Goal: Information Seeking & Learning: Learn about a topic

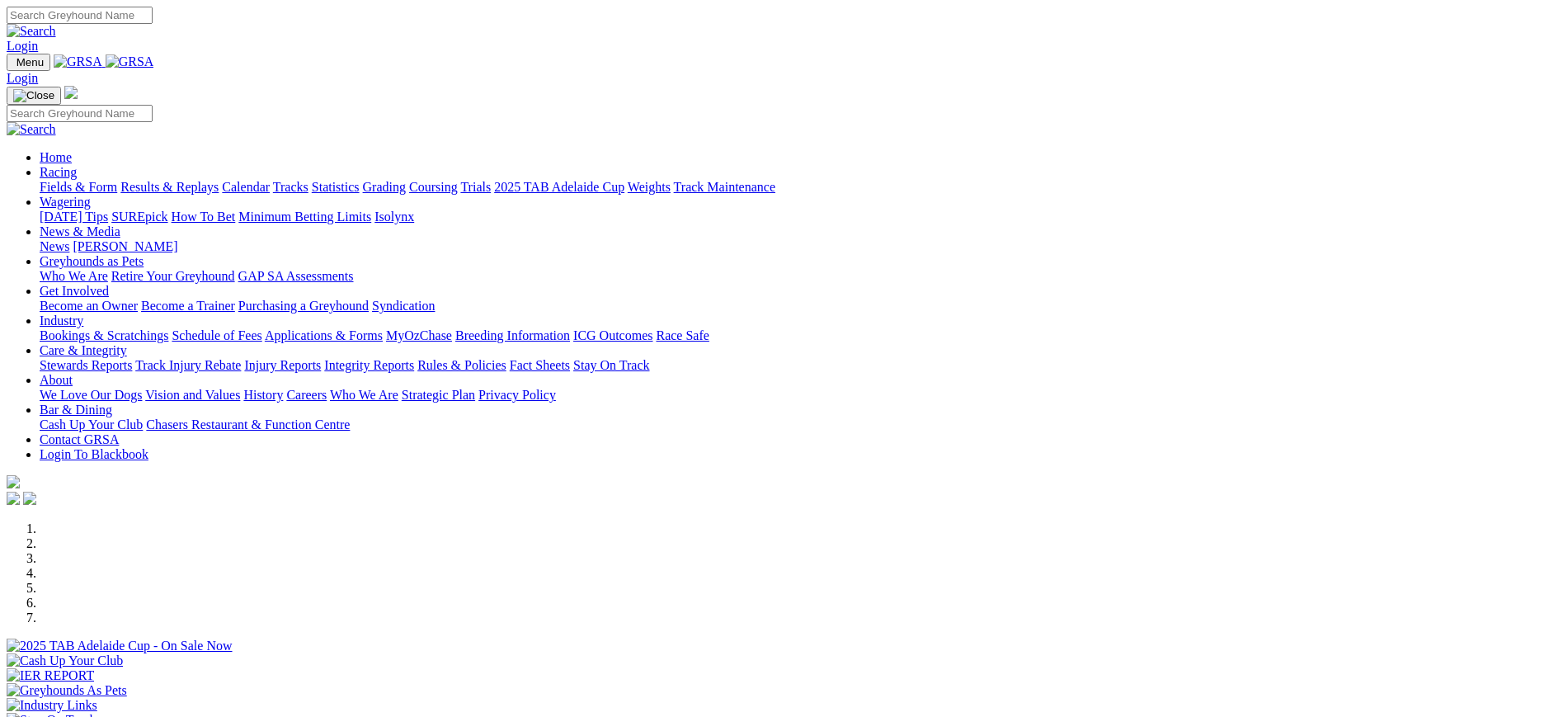
scroll to position [512, 0]
click at [178, 239] on link "[PERSON_NAME]" at bounding box center [125, 246] width 105 height 14
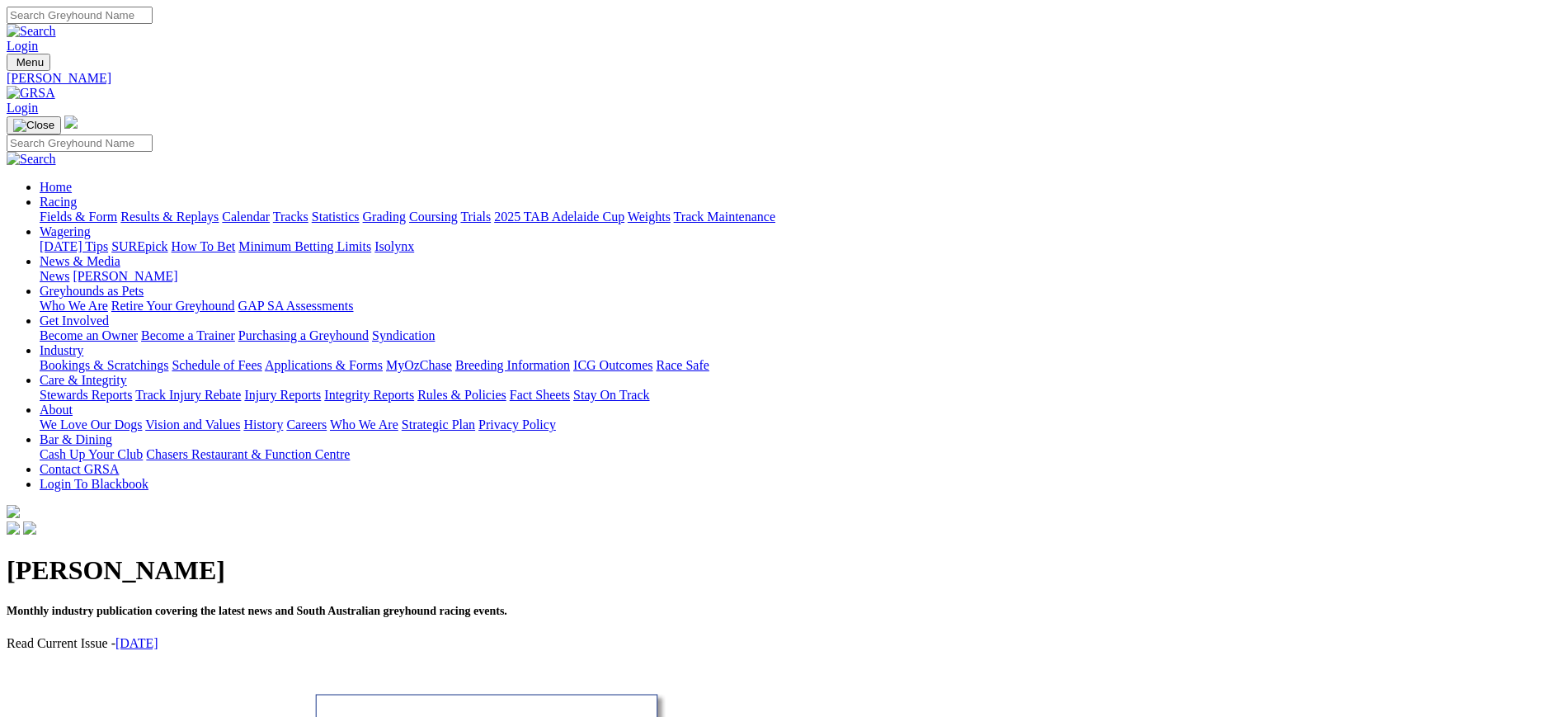
click at [69, 269] on link "News" at bounding box center [55, 276] width 30 height 14
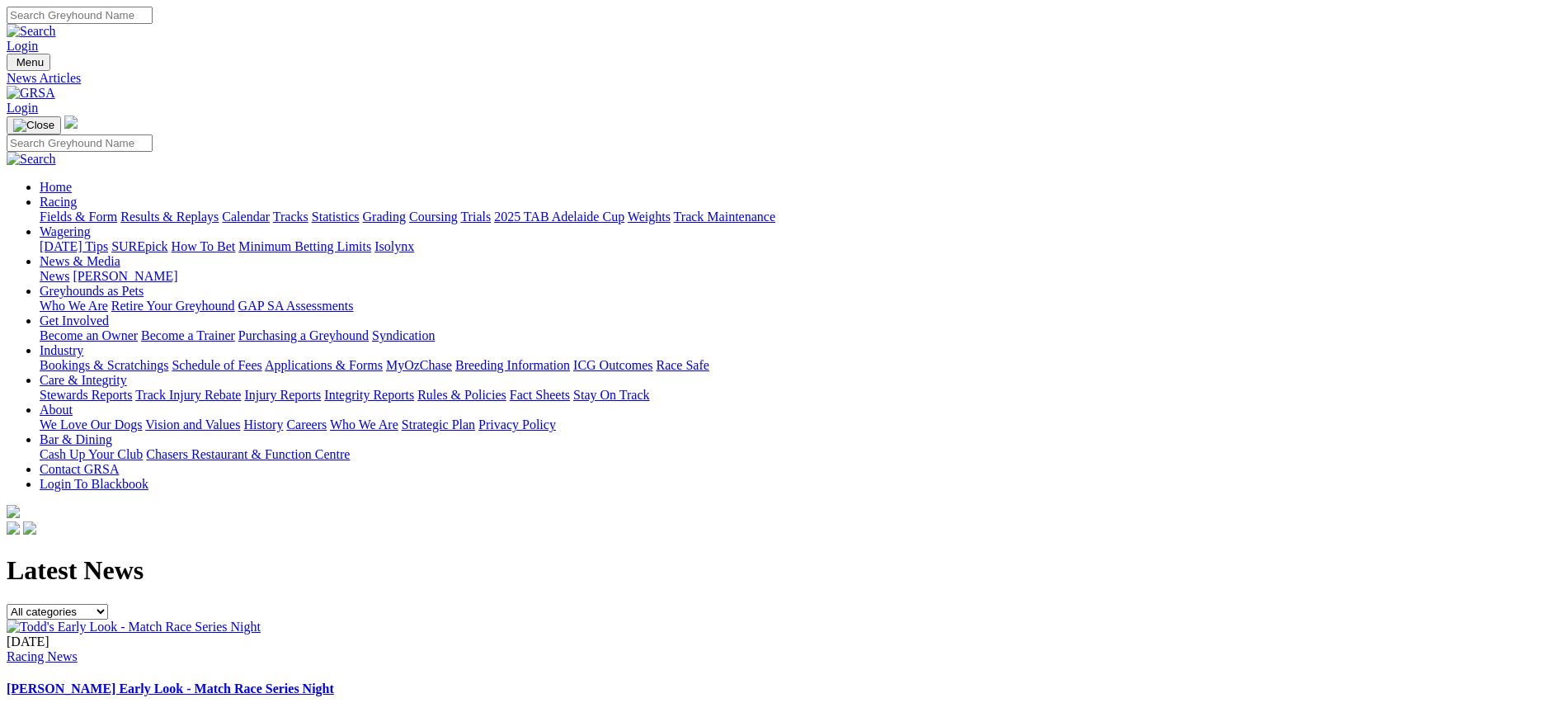
click at [178, 269] on link "[PERSON_NAME]" at bounding box center [125, 276] width 105 height 14
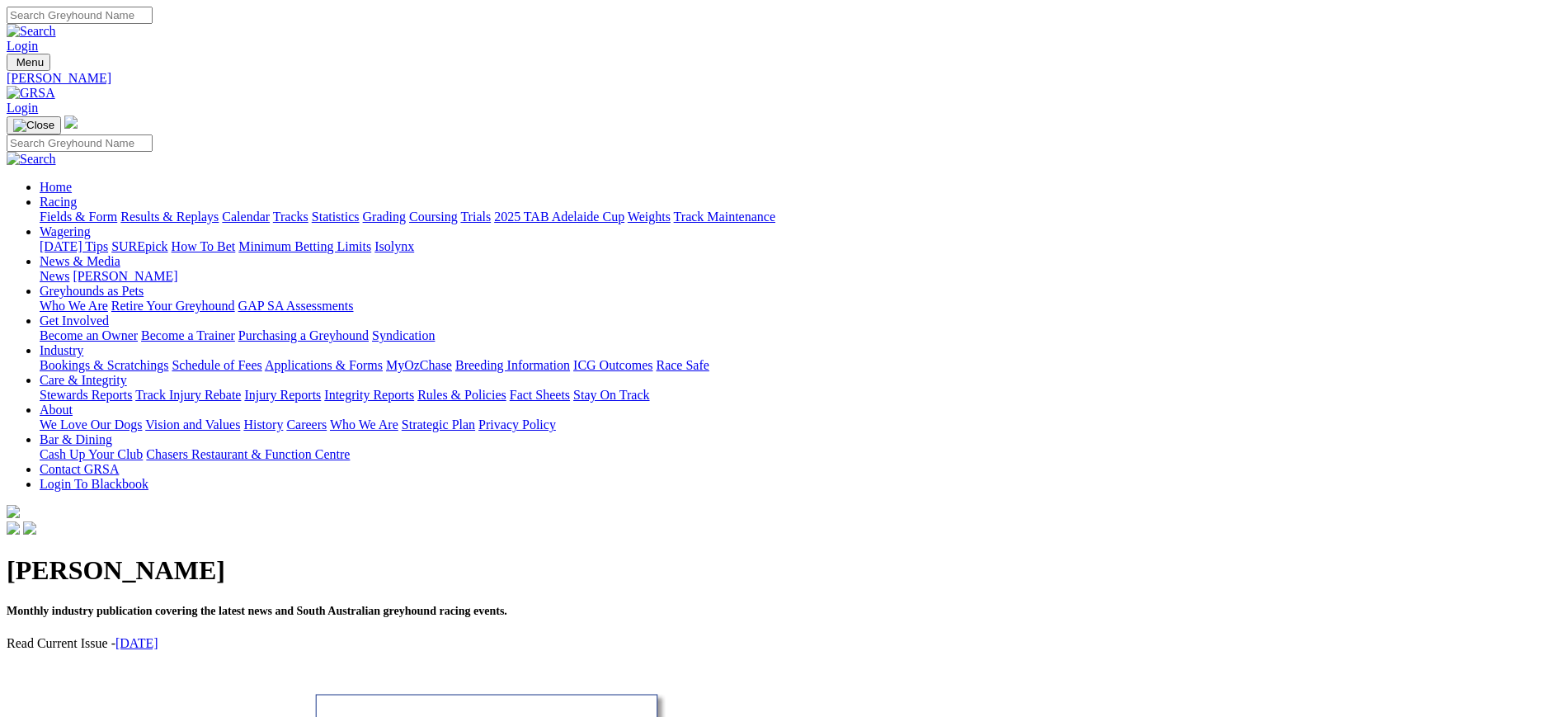
click at [56, 86] on img at bounding box center [31, 93] width 49 height 15
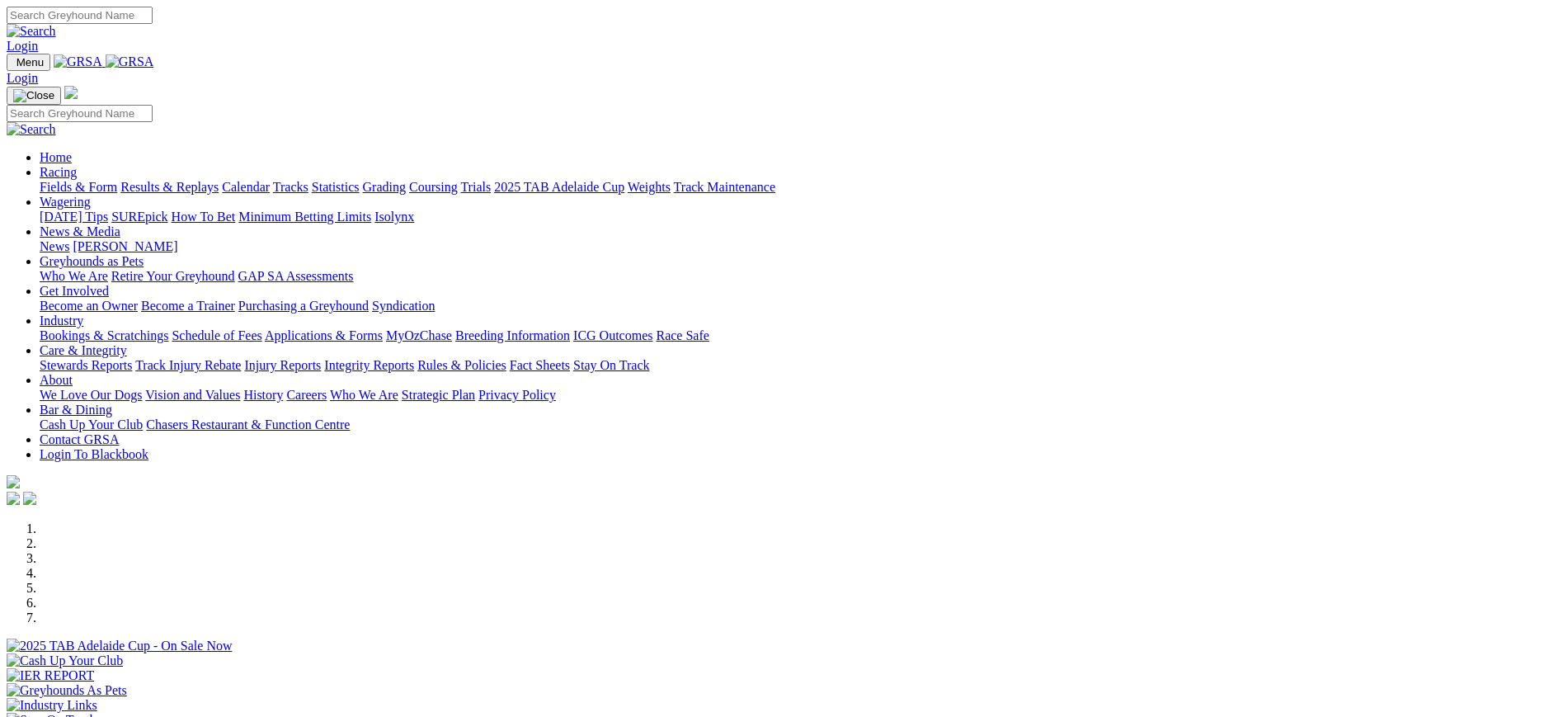
click at [155, 64] on img at bounding box center [129, 61] width 49 height 15
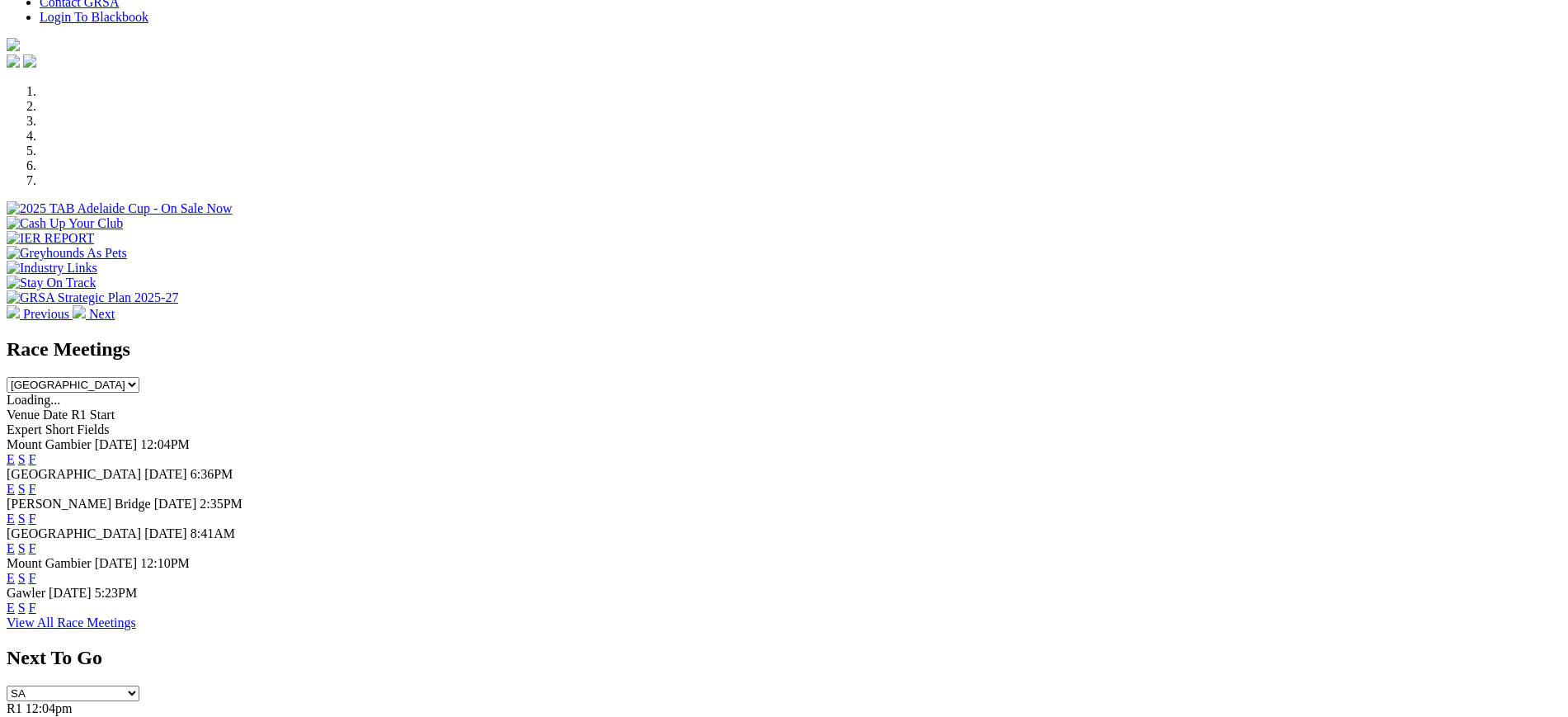
scroll to position [453, 0]
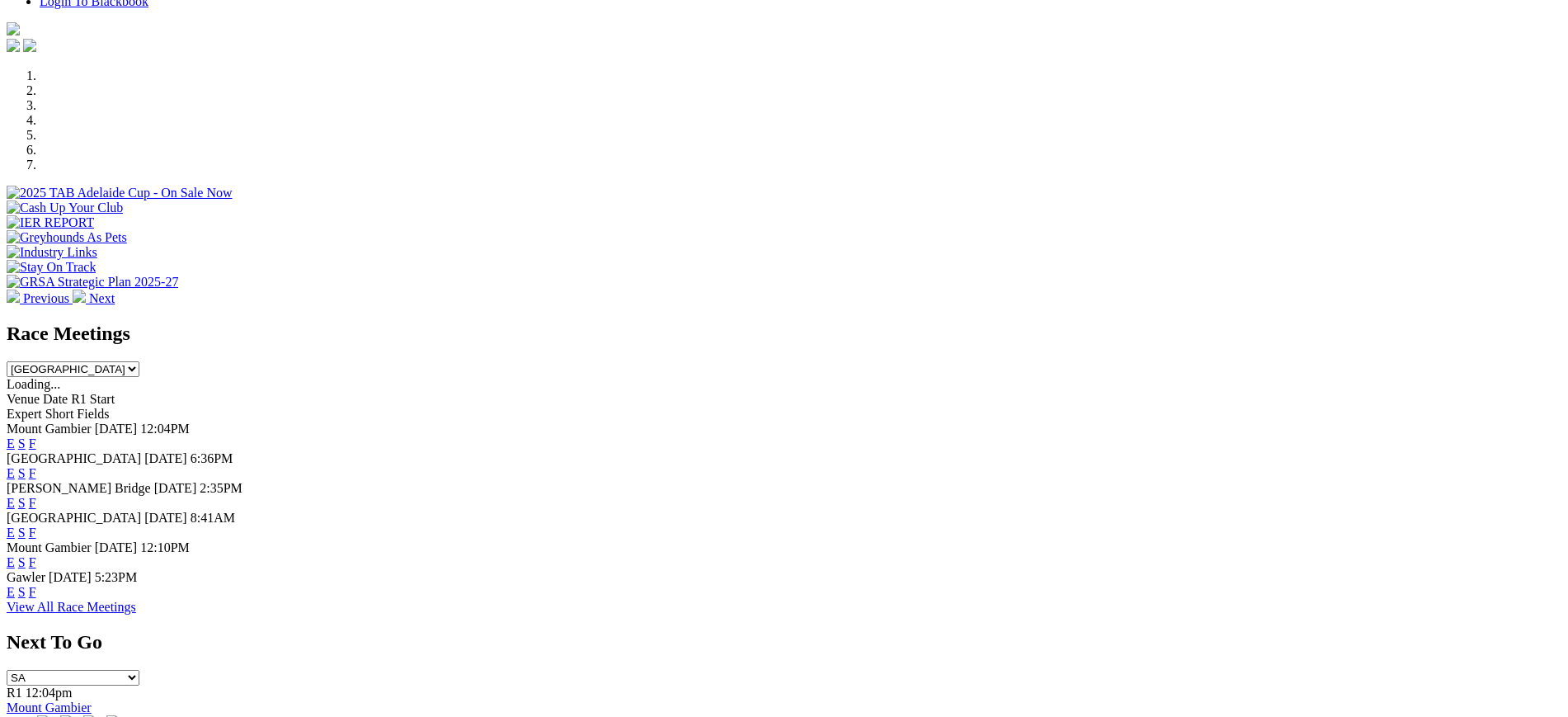
click at [37, 466] on link "F" at bounding box center [32, 473] width 7 height 14
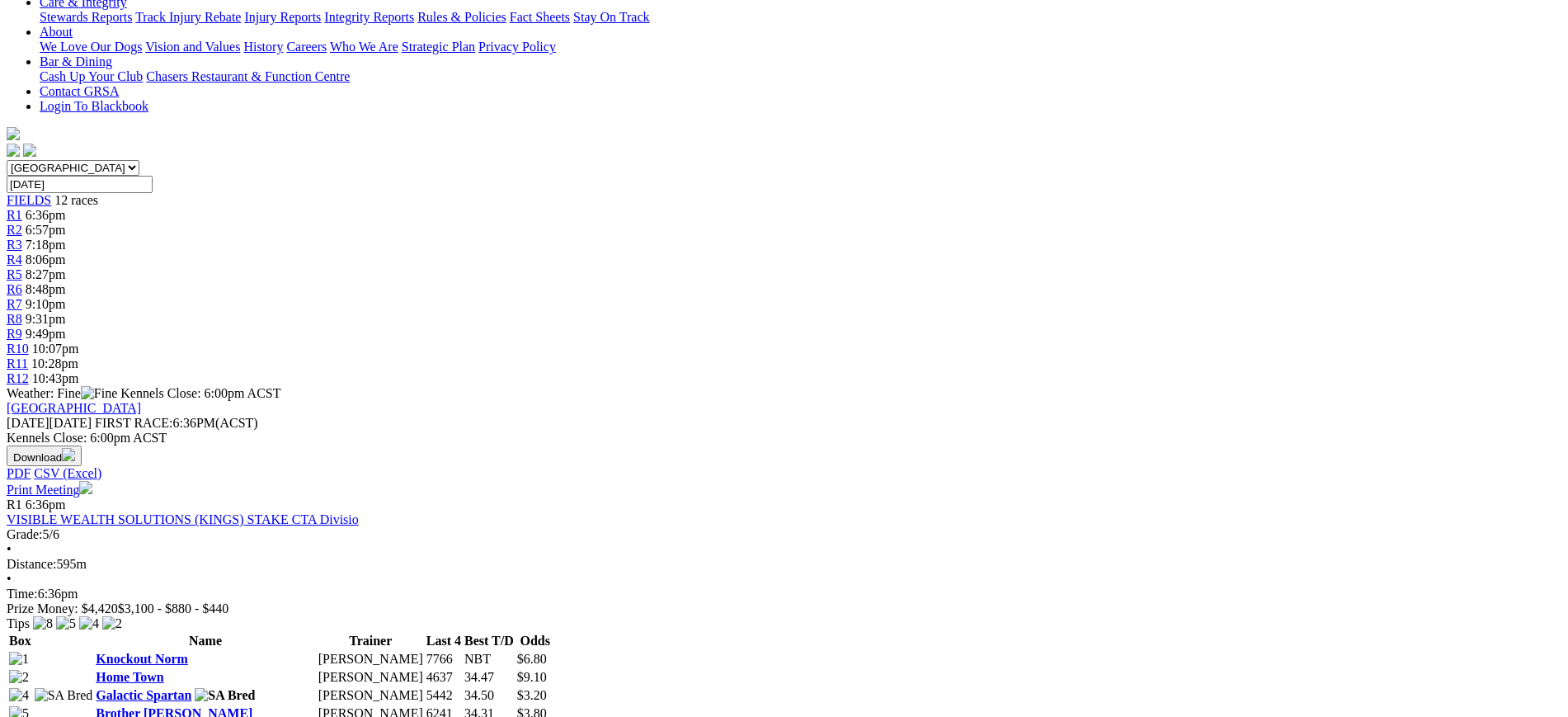
scroll to position [401, 0]
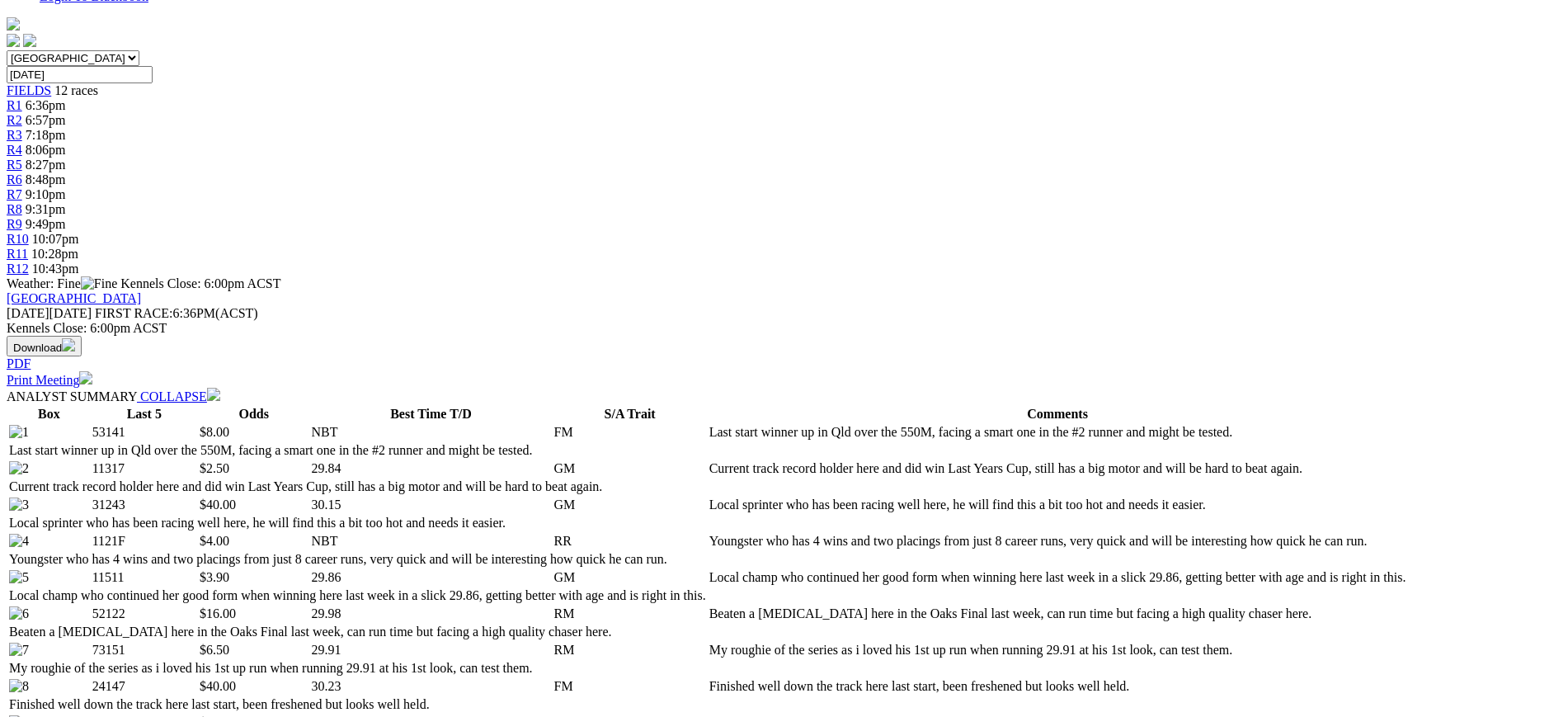
scroll to position [483, 0]
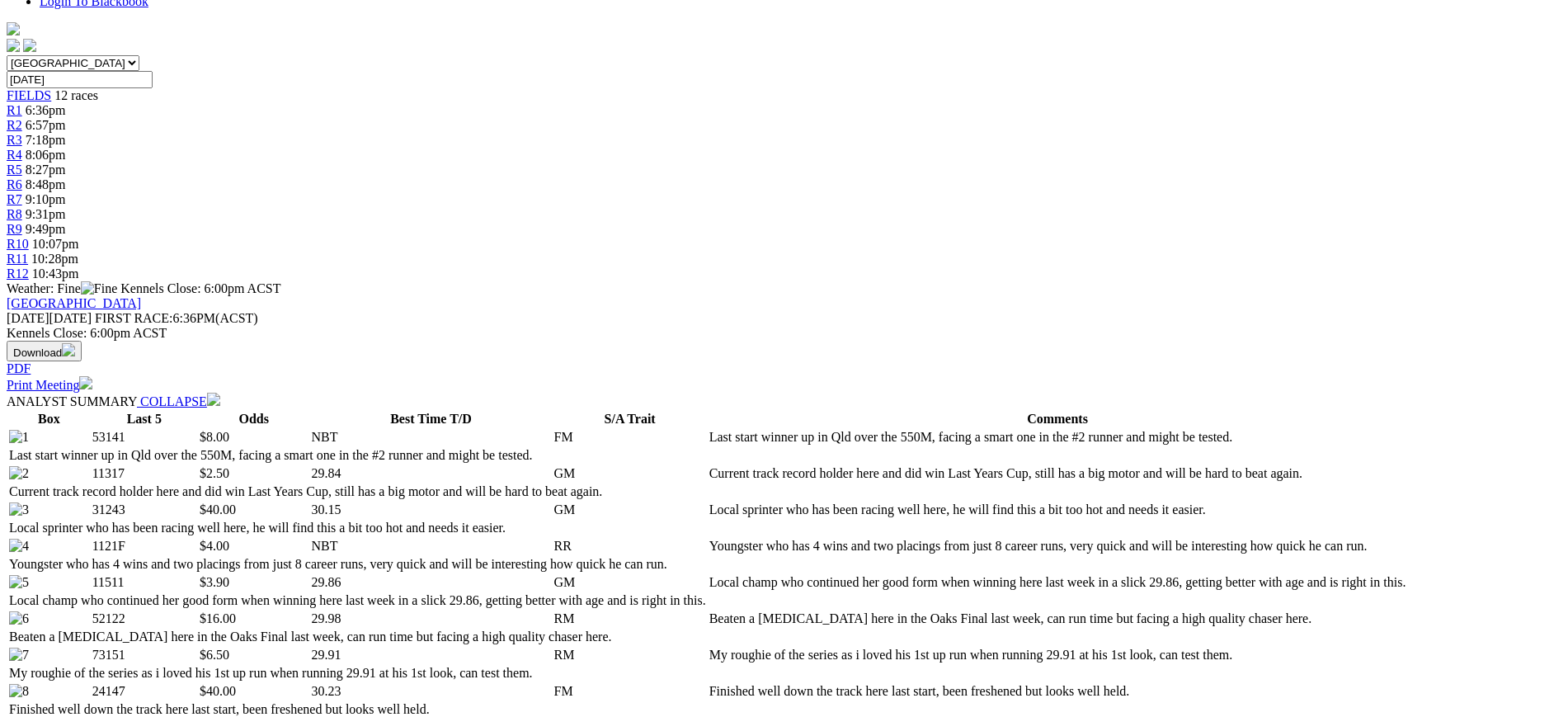
drag, startPoint x: 320, startPoint y: 291, endPoint x: 465, endPoint y: 291, distance: 145.0
copy div "2025 TAB Match Race"
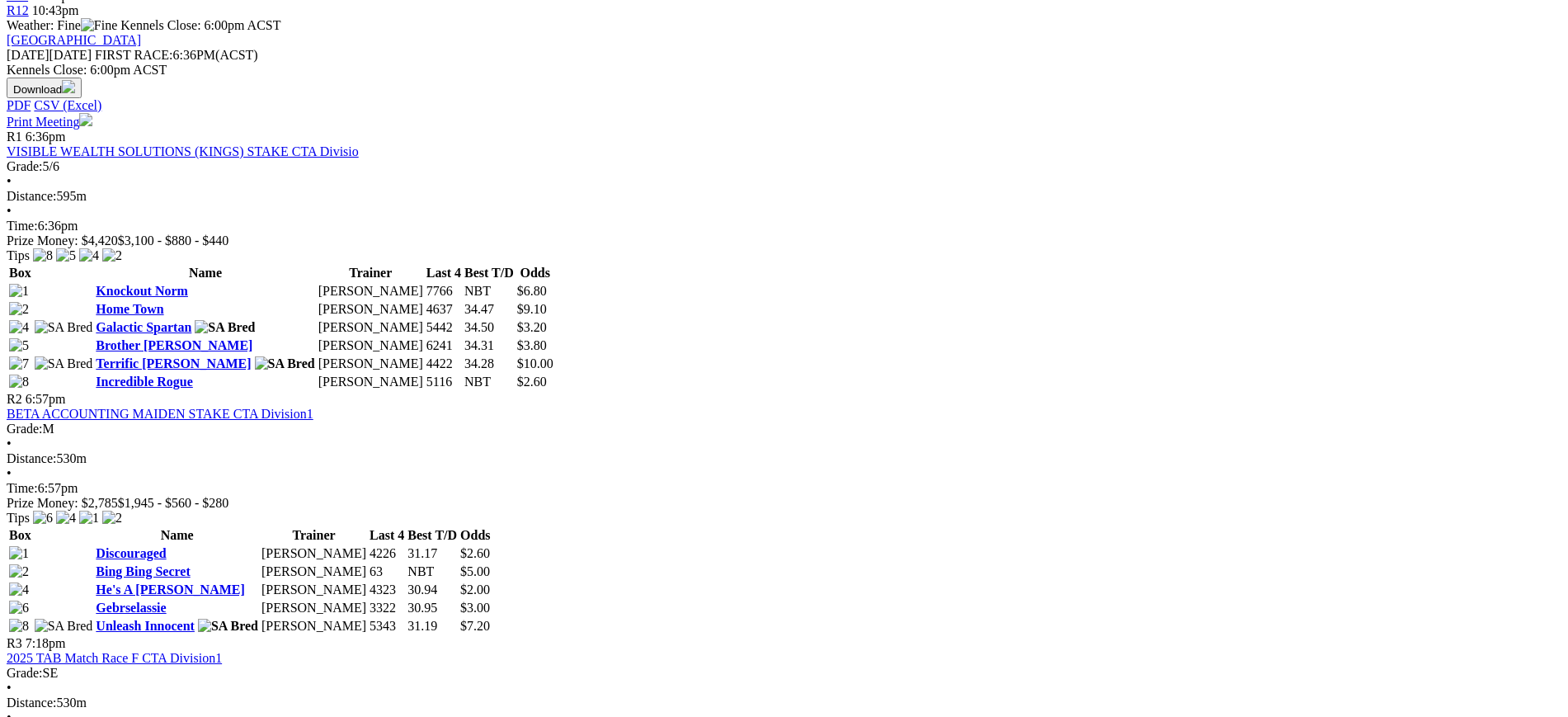
scroll to position [751, 0]
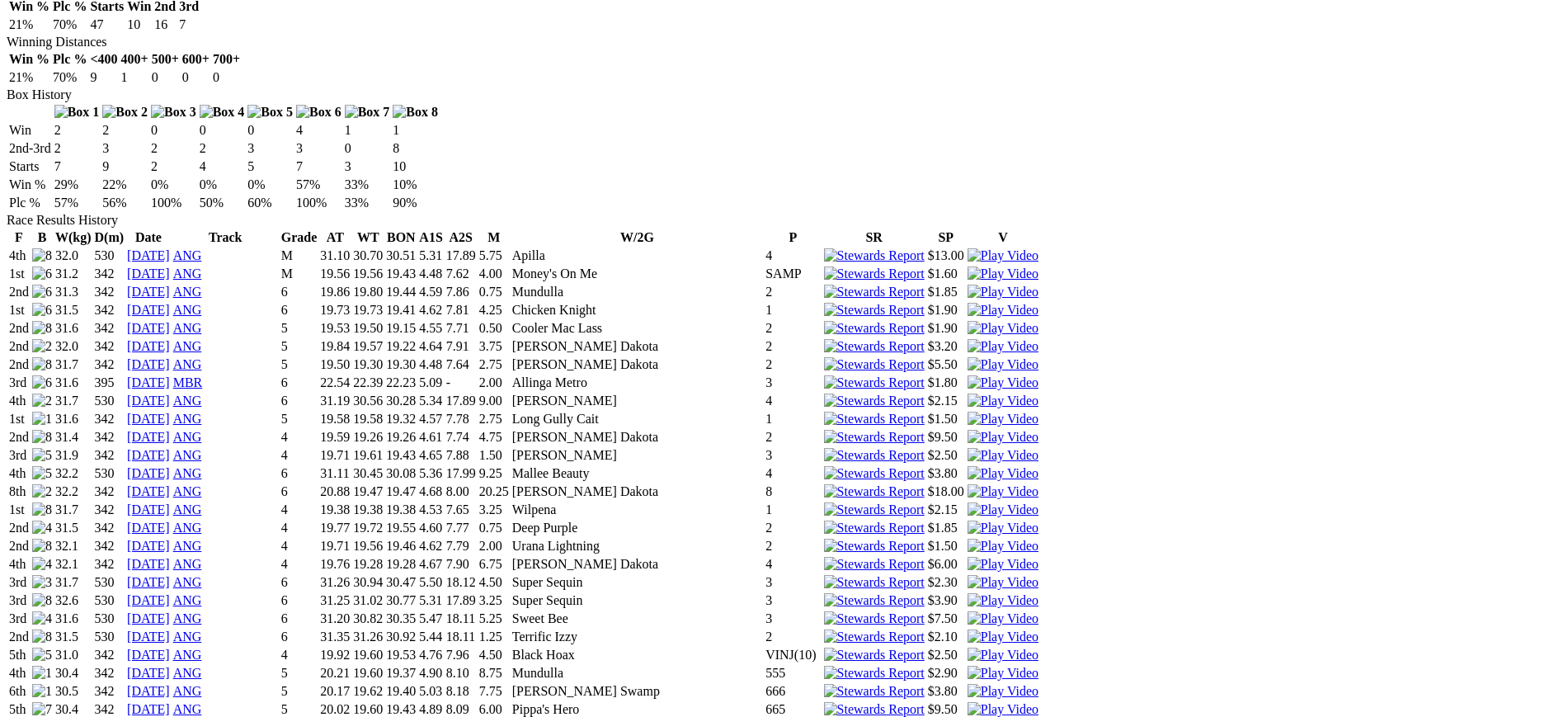
scroll to position [1021, 0]
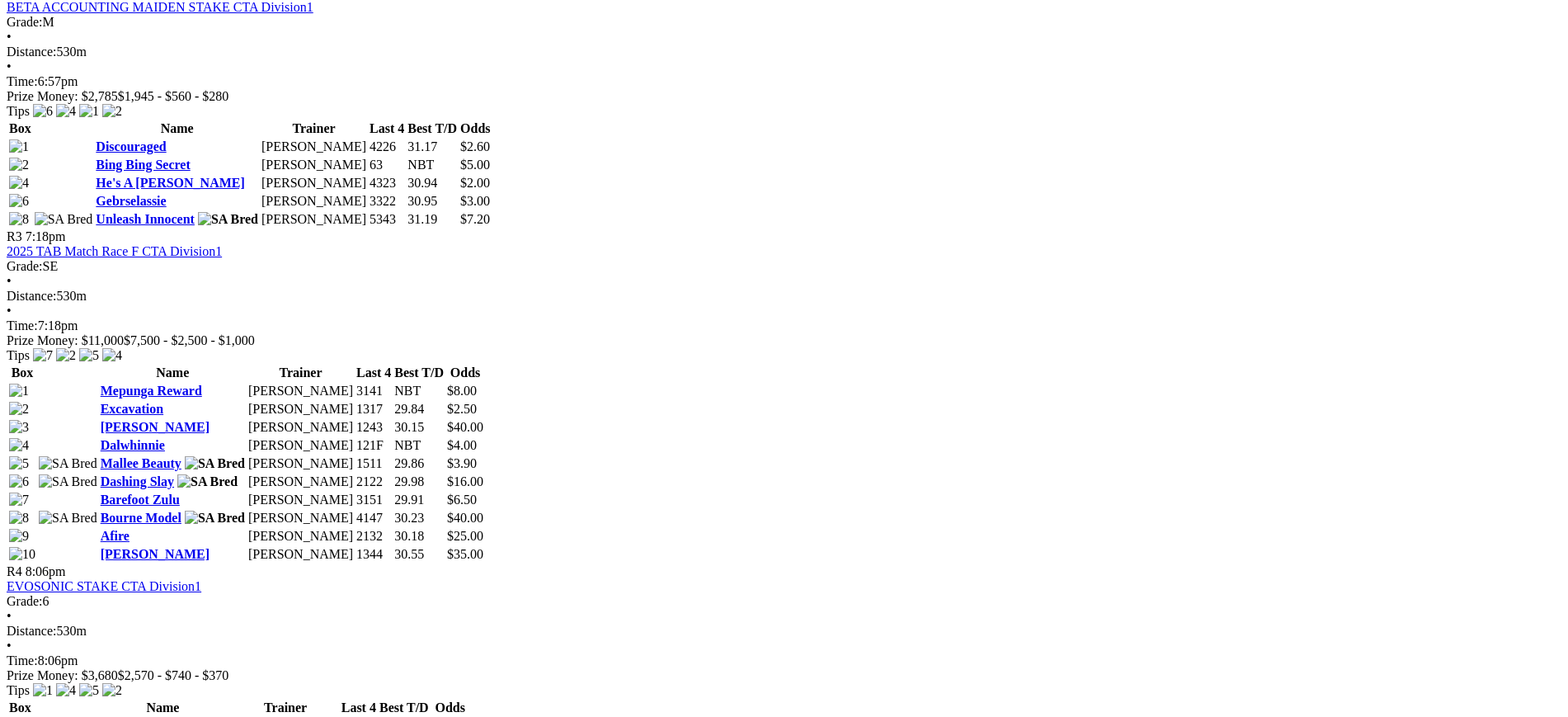
scroll to position [1162, 0]
